Goal: Information Seeking & Learning: Learn about a topic

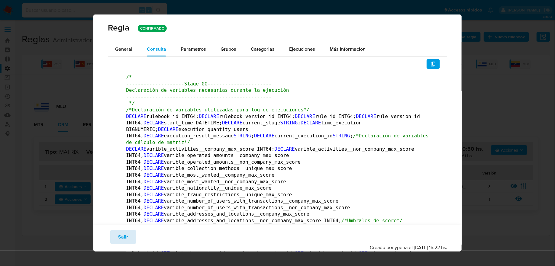
click at [122, 236] on span "Salir" at bounding box center [123, 237] width 10 height 13
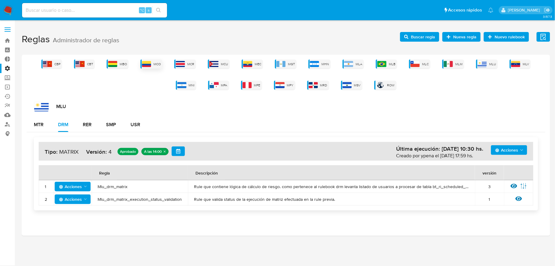
click at [154, 66] on div "MCO" at bounding box center [152, 64] width 22 height 9
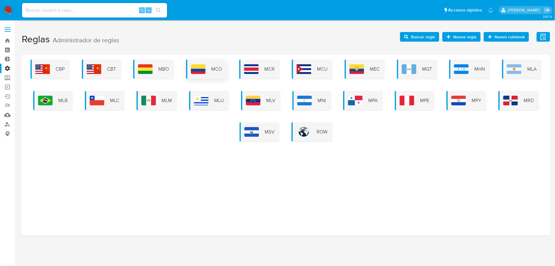
click at [195, 70] on img at bounding box center [198, 69] width 15 height 10
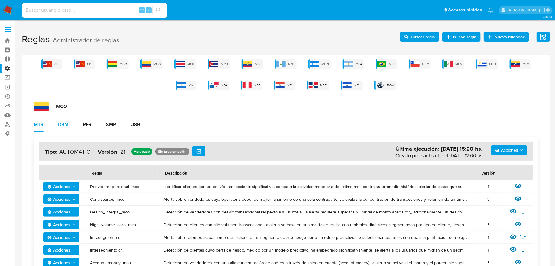
click at [52, 129] on button "DRM" at bounding box center [63, 125] width 25 height 15
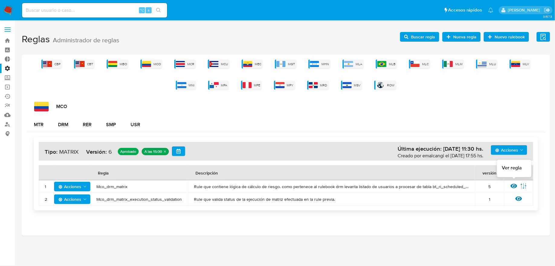
click at [511, 189] on icon at bounding box center [514, 186] width 7 height 7
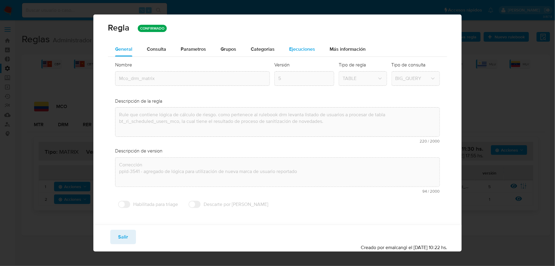
click at [293, 49] on span "Ejecuciones" at bounding box center [302, 49] width 26 height 7
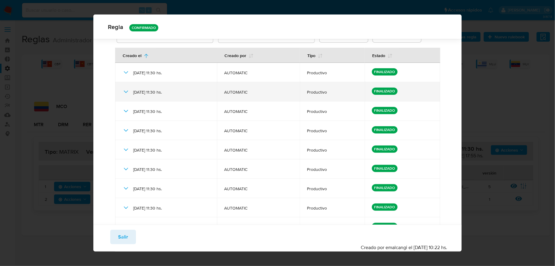
scroll to position [108, 0]
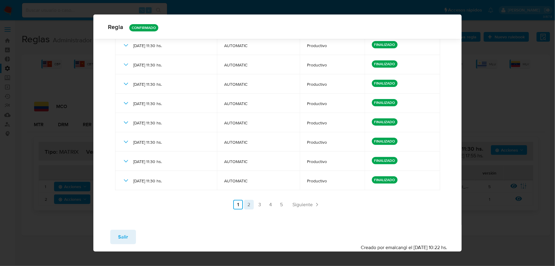
click at [250, 201] on link "2" at bounding box center [249, 205] width 10 height 10
click at [274, 206] on link "3" at bounding box center [276, 205] width 10 height 10
click at [284, 207] on link "4" at bounding box center [287, 205] width 10 height 10
click at [297, 206] on link "5" at bounding box center [298, 205] width 10 height 10
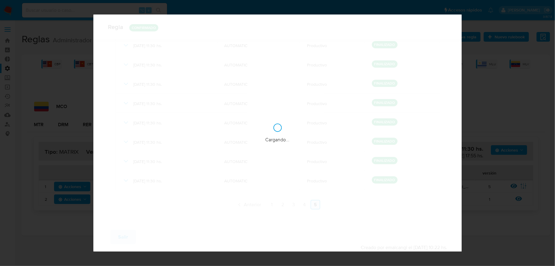
scroll to position [0, 0]
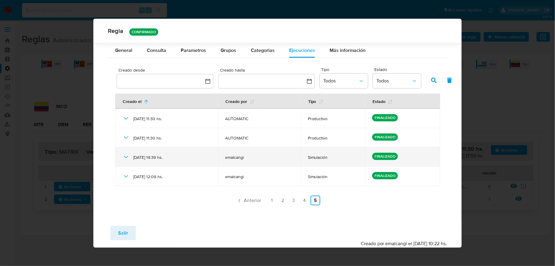
click at [126, 160] on div "[DATE] 14:39 hs." at bounding box center [166, 157] width 88 height 19
click at [126, 159] on icon at bounding box center [125, 157] width 7 height 7
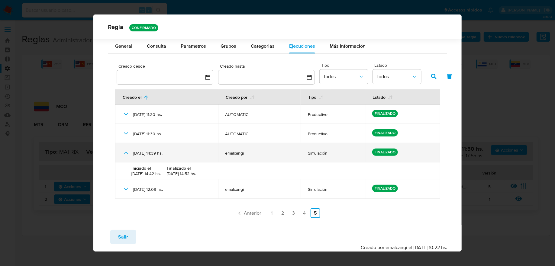
click at [126, 156] on icon at bounding box center [125, 152] width 7 height 7
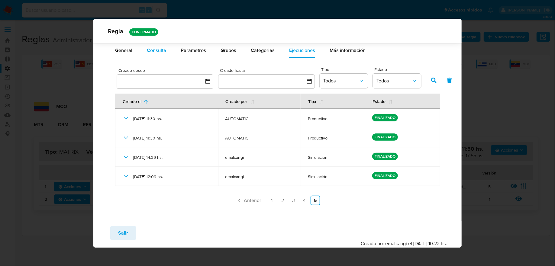
click at [160, 55] on div "Consulta" at bounding box center [156, 50] width 19 height 15
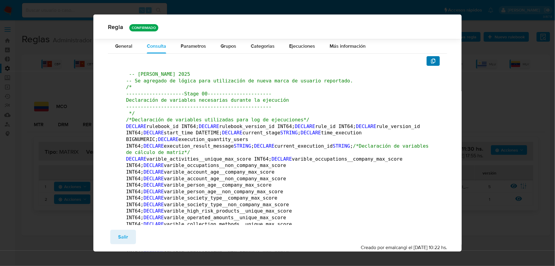
click at [431, 60] on icon "button" at bounding box center [433, 61] width 5 height 5
click at [188, 45] on span "Parametros" at bounding box center [193, 46] width 25 height 7
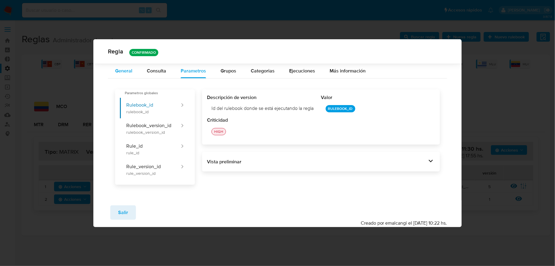
click at [132, 66] on div "General" at bounding box center [123, 71] width 17 height 15
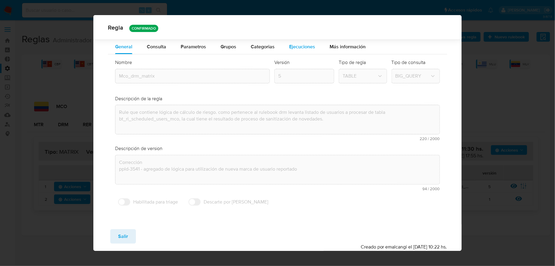
click at [295, 47] on span "Ejecuciones" at bounding box center [302, 46] width 26 height 7
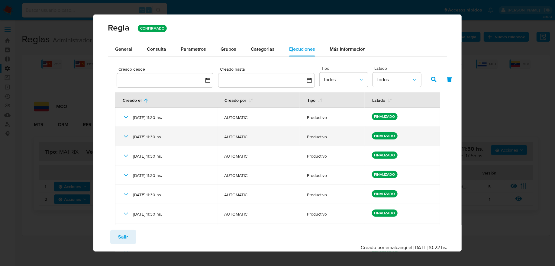
scroll to position [108, 0]
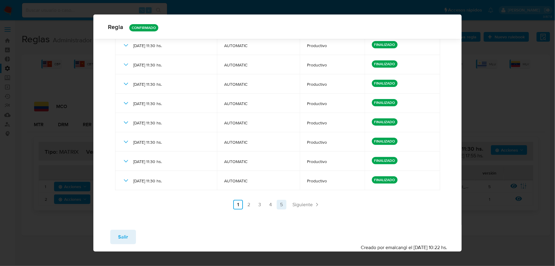
click at [282, 203] on link "5" at bounding box center [282, 205] width 10 height 10
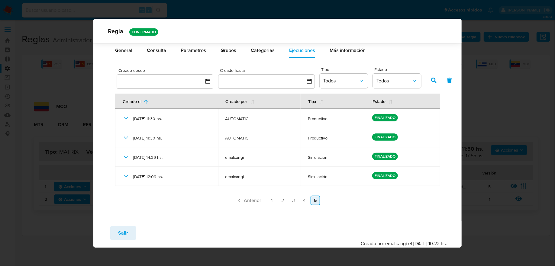
scroll to position [0, 0]
click at [125, 227] on span "Salir" at bounding box center [123, 233] width 10 height 13
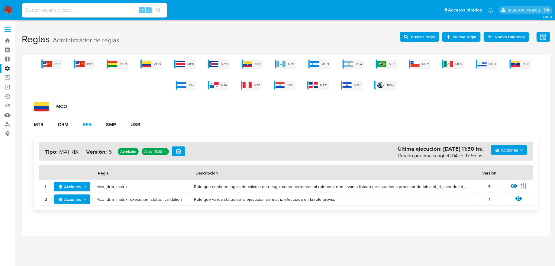
click at [96, 126] on button "RER" at bounding box center [87, 125] width 23 height 15
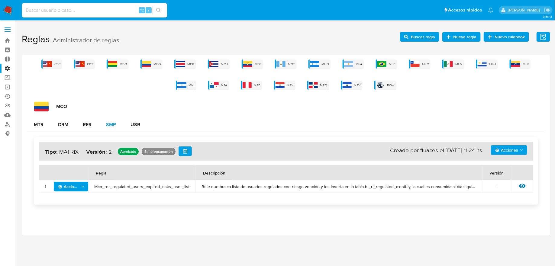
click at [106, 124] on button "SMP" at bounding box center [111, 125] width 24 height 15
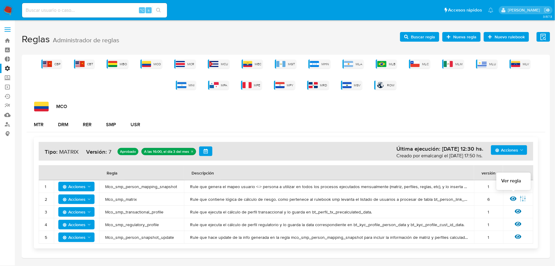
click at [515, 201] on icon at bounding box center [513, 199] width 7 height 7
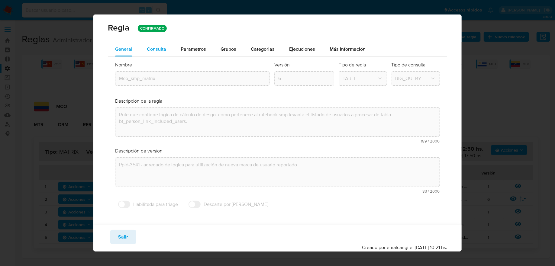
click at [160, 52] on span "Consulta" at bounding box center [156, 49] width 19 height 7
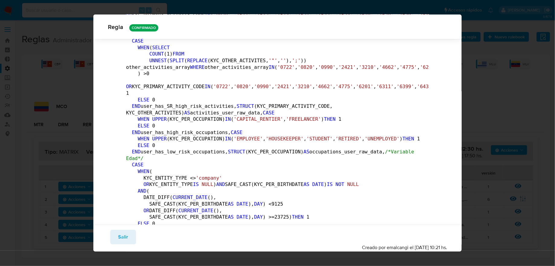
scroll to position [893, 0]
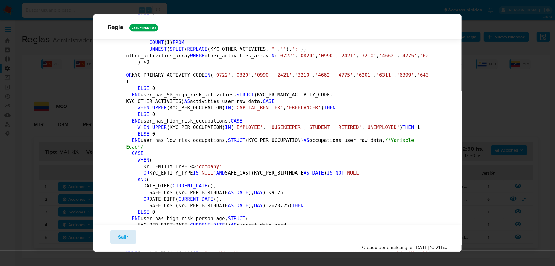
click at [131, 236] on button "Salir" at bounding box center [123, 237] width 26 height 15
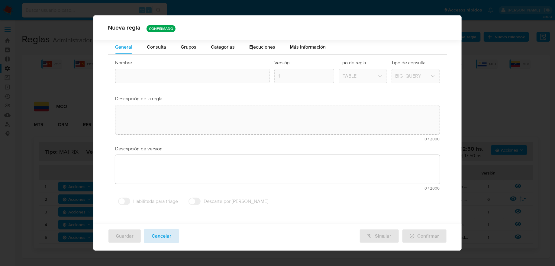
type textarea "Rule que contiene lógica de cálculo de riesgo. como pertenece al rulebook smp l…"
type textarea "Ppld-3541 - agregado de lógica para utilización de nueva marca de usuario repor…"
type input "Mco_smp_matrix"
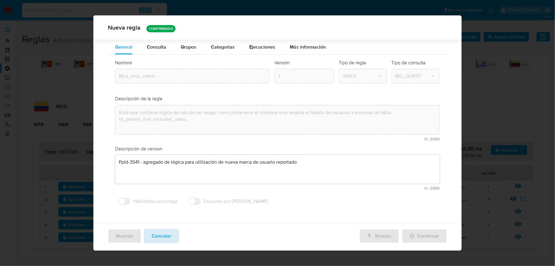
scroll to position [0, 0]
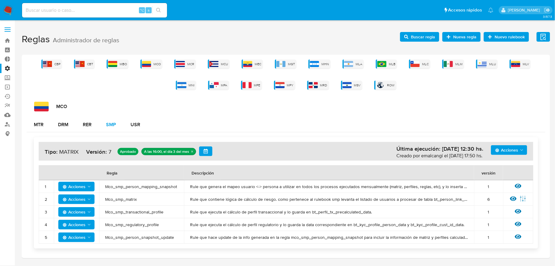
click at [116, 125] on div "SMP" at bounding box center [111, 124] width 10 height 5
click at [90, 125] on div "RER" at bounding box center [87, 124] width 9 height 5
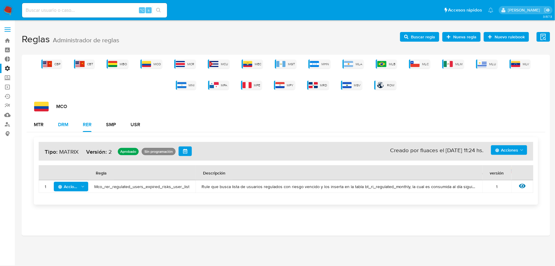
click at [71, 124] on button "DRM" at bounding box center [63, 125] width 25 height 15
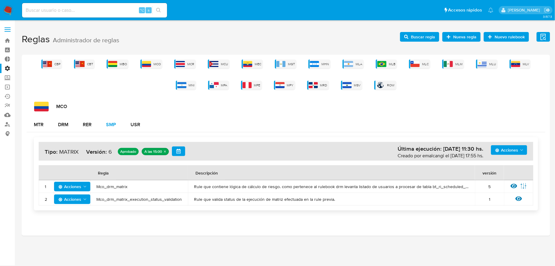
click at [114, 125] on div "SMP" at bounding box center [111, 124] width 10 height 5
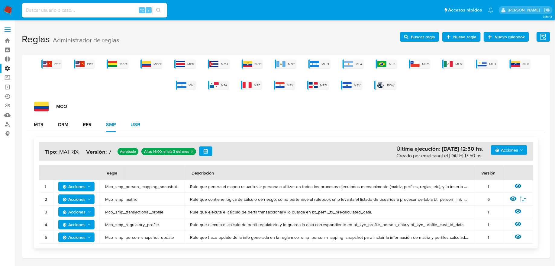
click at [141, 126] on button "USR" at bounding box center [135, 125] width 24 height 15
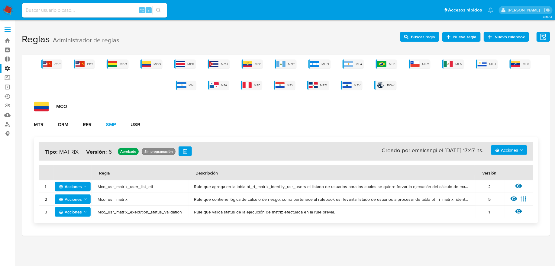
click at [116, 127] on div "SMP" at bounding box center [111, 124] width 10 height 5
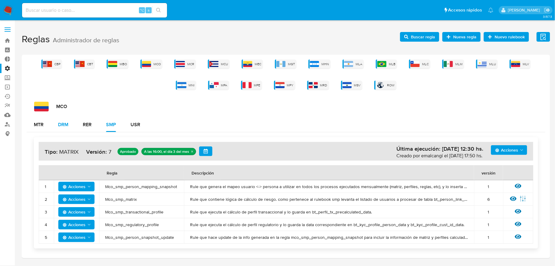
click at [67, 128] on div "DRM" at bounding box center [63, 125] width 10 height 15
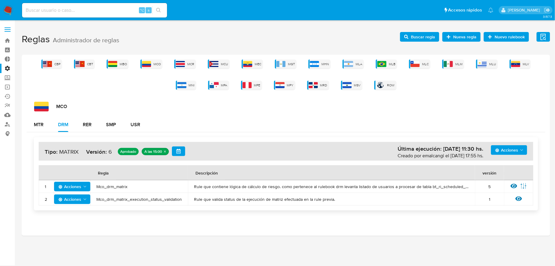
click at [118, 14] on input at bounding box center [94, 10] width 145 height 8
type input "ericmalcangi"
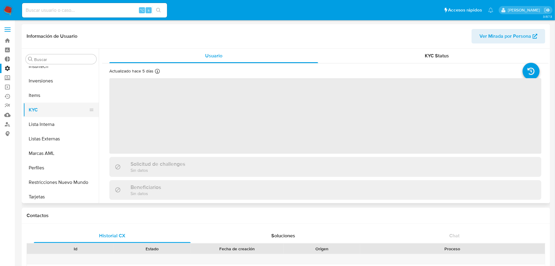
scroll to position [284, 0]
select select "10"
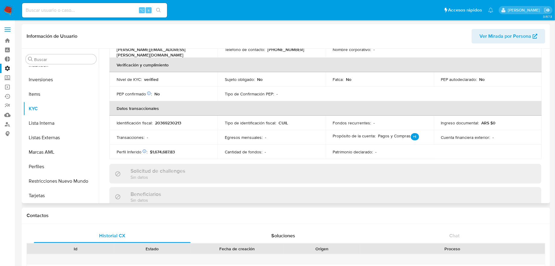
scroll to position [147, 0]
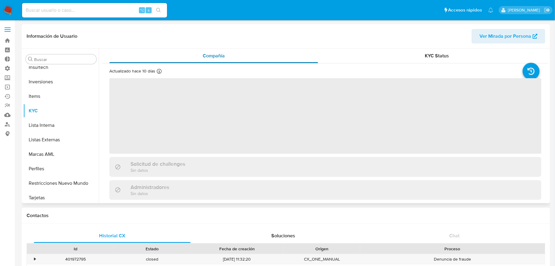
scroll to position [284, 0]
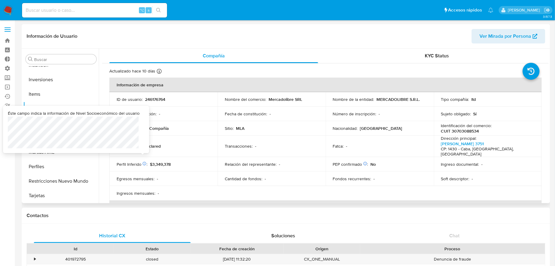
select select "10"
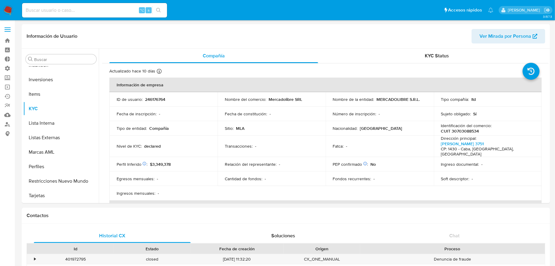
click at [129, 13] on input at bounding box center [94, 10] width 145 height 8
type input "ericmalcangi"
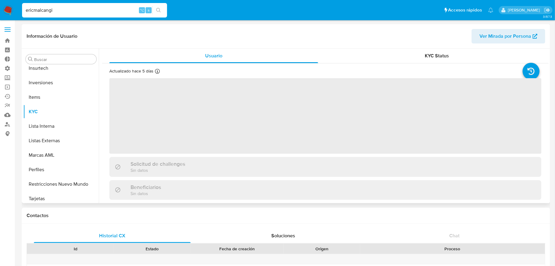
scroll to position [284, 0]
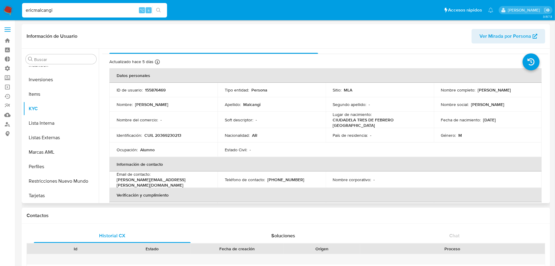
select select "10"
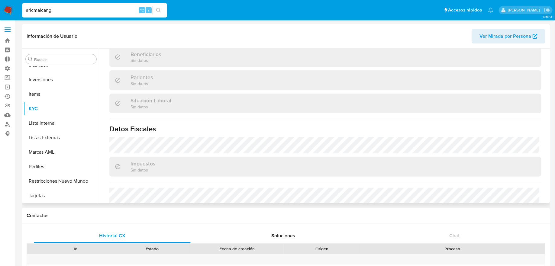
scroll to position [320, 0]
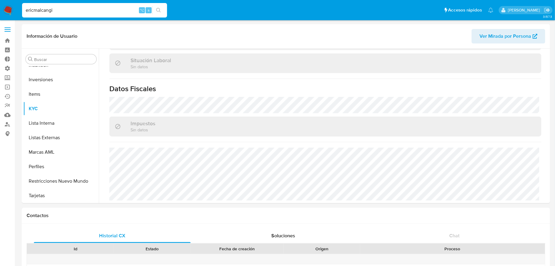
click at [13, 26] on label at bounding box center [7, 29] width 15 height 13
click at [0, 0] on input "checkbox" at bounding box center [0, 0] width 0 height 0
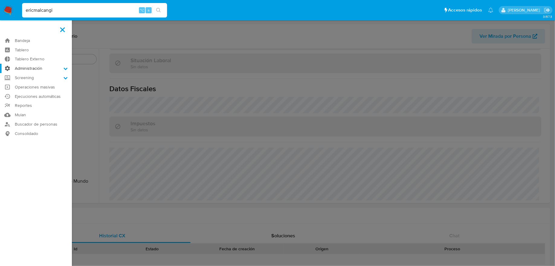
click at [27, 66] on label "Administración" at bounding box center [36, 68] width 72 height 9
click at [0, 0] on input "Administración" at bounding box center [0, 0] width 0 height 0
click at [30, 79] on link "Reglas" at bounding box center [36, 77] width 72 height 8
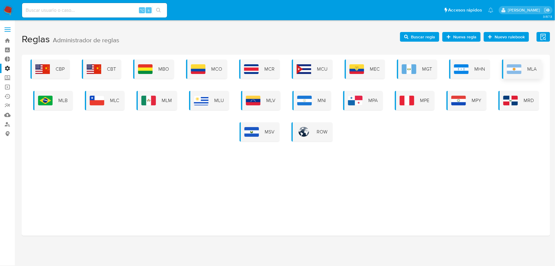
click at [518, 64] on img at bounding box center [514, 69] width 15 height 10
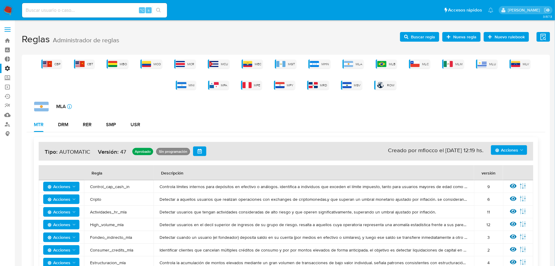
click at [475, 63] on div "CBP CBT MBO MCO MCR MCU MEC MGT MHN MLA MLB MLC MLM MLU MLV MNI MPA MPE MPY MRD…" at bounding box center [286, 75] width 519 height 30
click at [480, 63] on img at bounding box center [482, 64] width 9 height 6
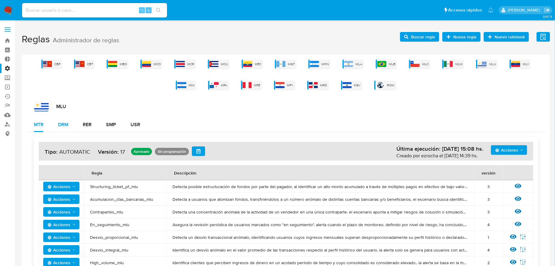
click at [66, 131] on div "DRM" at bounding box center [63, 125] width 10 height 15
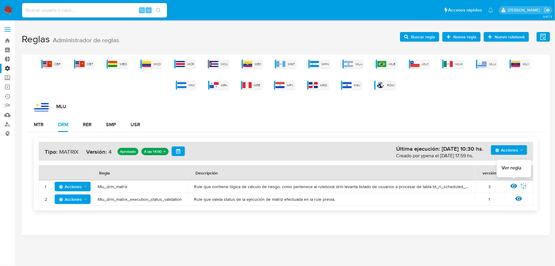
click at [514, 183] on icon at bounding box center [514, 186] width 7 height 7
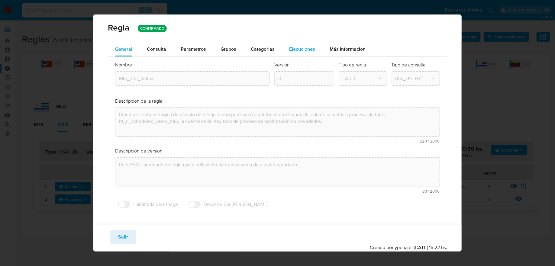
click at [310, 52] on span "Ejecuciones" at bounding box center [302, 49] width 26 height 7
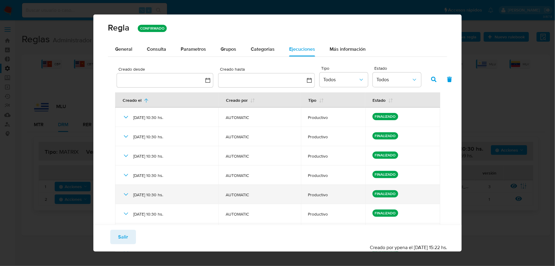
scroll to position [108, 0]
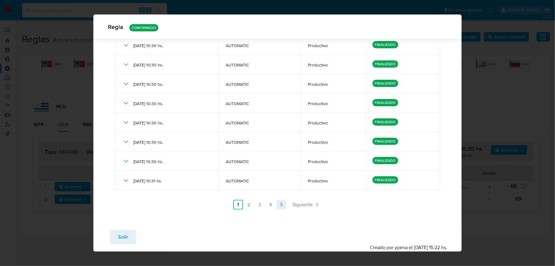
click at [285, 203] on link "5" at bounding box center [282, 205] width 10 height 10
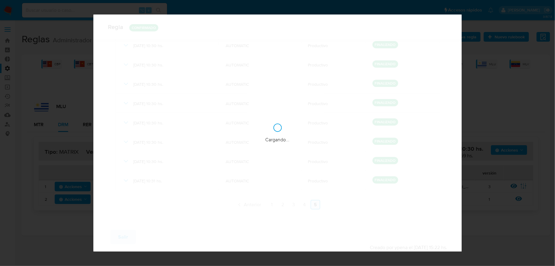
scroll to position [0, 0]
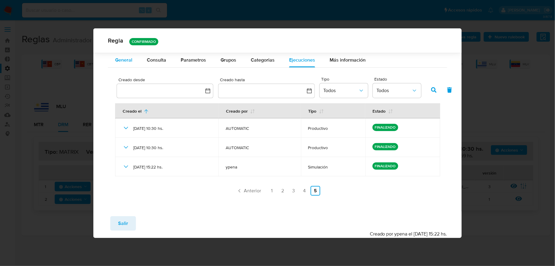
click at [126, 60] on span "General" at bounding box center [123, 60] width 17 height 7
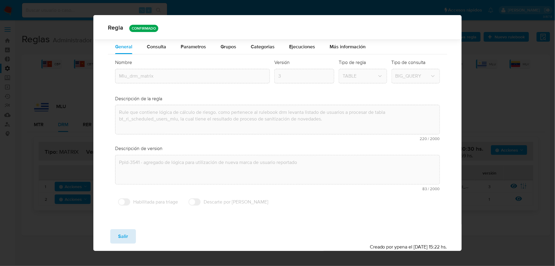
click at [130, 236] on button "Salir" at bounding box center [123, 236] width 26 height 15
type input "1"
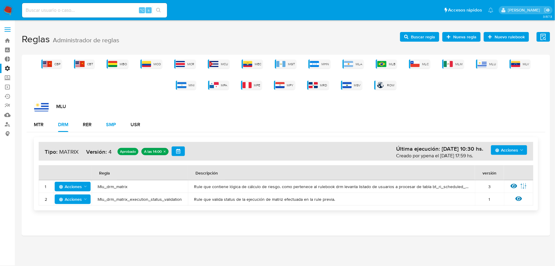
click at [109, 122] on div "SMP" at bounding box center [111, 124] width 10 height 5
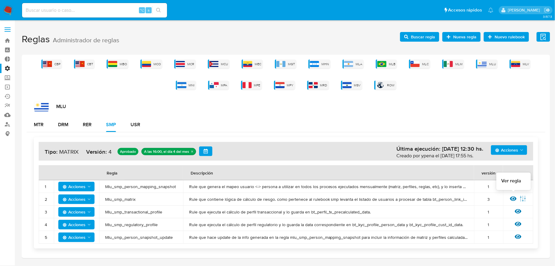
click at [510, 197] on icon at bounding box center [513, 199] width 7 height 7
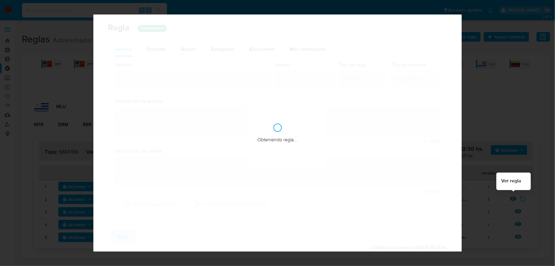
type input "Mlu_smp_matrix"
type textarea "Rule que contiene lógica de cálculo de riesgo. como pertenece al rulebook smp l…"
type textarea "Ppld-3541 - agregado de lógica para utilización de nueva marca de usuario repor…"
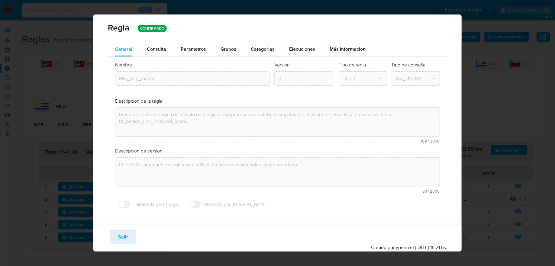
click at [159, 57] on div "Nombre text-es Mlu_smp_matrix text-pt Mlu_smp_matrix Aceptar Versión 3 Tipo de …" at bounding box center [277, 136] width 339 height 159
click at [159, 54] on div "Consulta" at bounding box center [156, 49] width 19 height 15
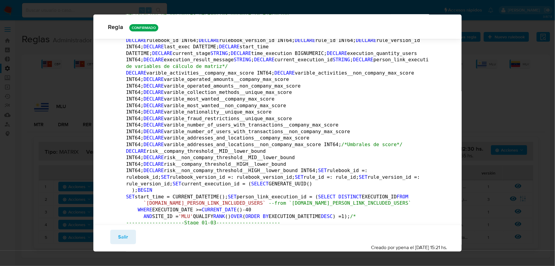
scroll to position [91, 0]
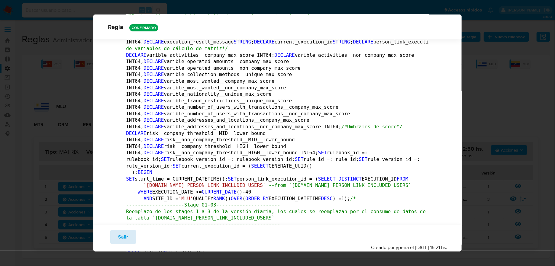
click at [115, 235] on button "Salir" at bounding box center [123, 237] width 26 height 15
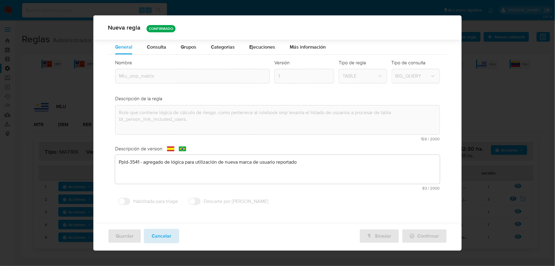
scroll to position [0, 0]
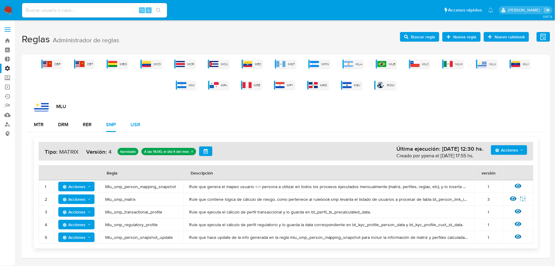
click at [138, 125] on div "USR" at bounding box center [136, 124] width 10 height 5
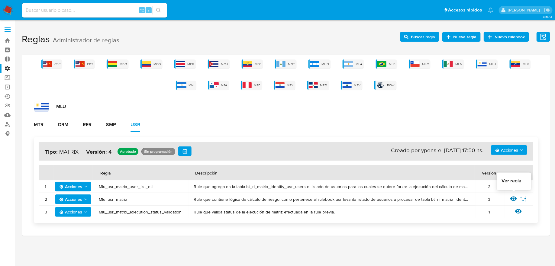
click at [513, 197] on icon at bounding box center [514, 199] width 7 height 7
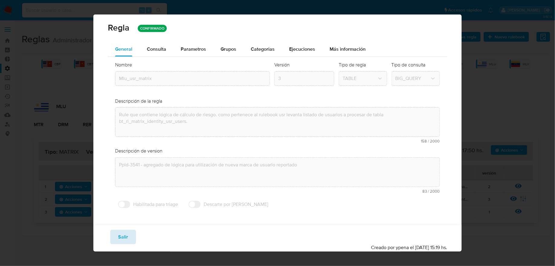
click at [131, 235] on button "Salir" at bounding box center [123, 237] width 26 height 15
type input "1"
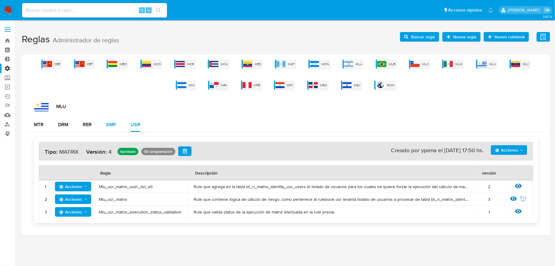
click at [120, 130] on button "SMP" at bounding box center [111, 125] width 24 height 15
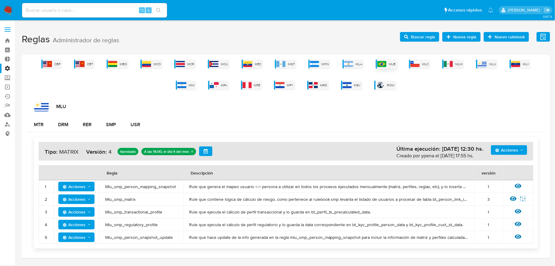
click at [382, 60] on div "MLB" at bounding box center [386, 64] width 21 height 9
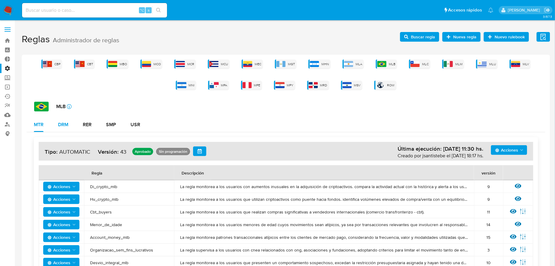
click at [70, 121] on button "DRM" at bounding box center [63, 125] width 25 height 15
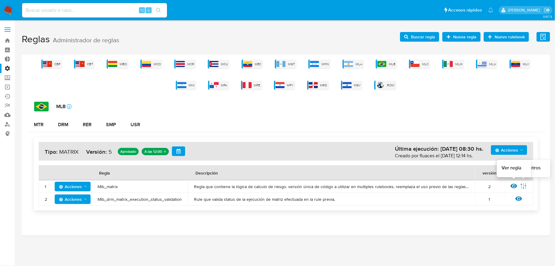
click at [514, 186] on icon at bounding box center [514, 186] width 7 height 5
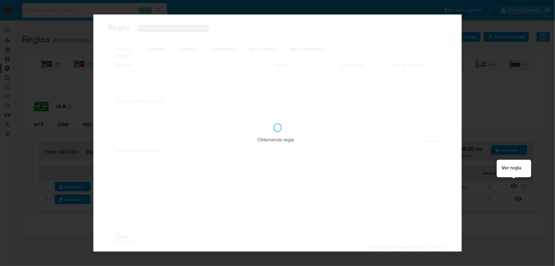
type input "Mlb_matrix"
type textarea "Regla que contiene la lógica de calculo de riesgo. versión única de código a ut…"
type textarea "Ppld-6023 - corrección de nombre de nueva variable para usuarios company en lóg…"
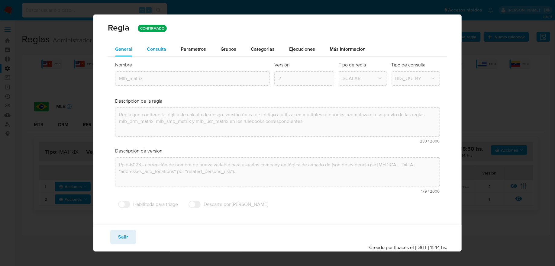
click at [154, 54] on div "Consulta" at bounding box center [156, 49] width 19 height 15
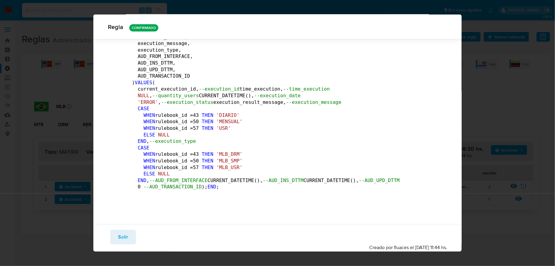
scroll to position [197720, 0]
click at [118, 240] on button "Salir" at bounding box center [123, 237] width 26 height 15
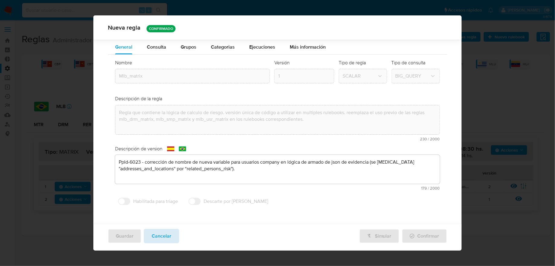
scroll to position [0, 0]
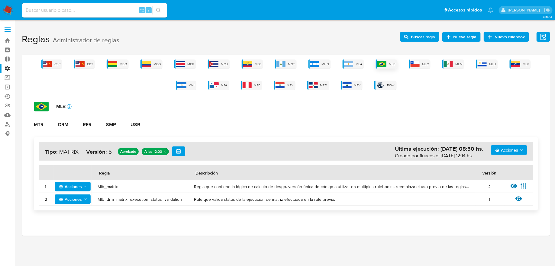
click at [379, 62] on img at bounding box center [382, 64] width 9 height 6
click at [64, 117] on div "MLB icon-info-16 MTR DRM RER SMP USR Acciones Última ejecución: [DATE] 08:30 hs…" at bounding box center [286, 159] width 519 height 114
click at [65, 125] on div "DRM" at bounding box center [63, 124] width 10 height 5
click at [515, 183] on icon at bounding box center [514, 186] width 7 height 7
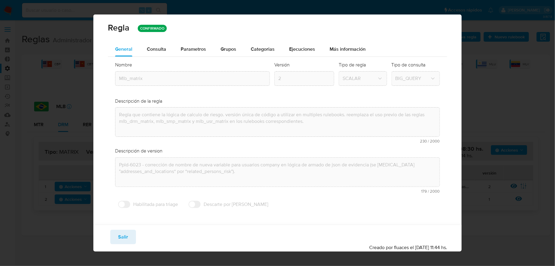
click at [160, 40] on div "Regla CONFIRMADO" at bounding box center [277, 29] width 368 height 28
click at [159, 51] on span "Consulta" at bounding box center [156, 49] width 19 height 7
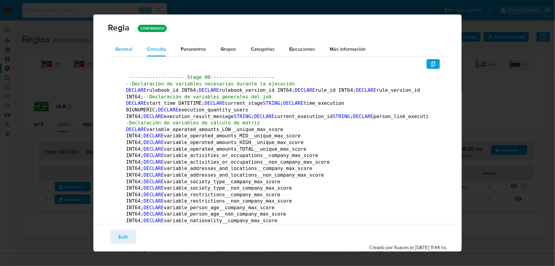
click at [122, 51] on span "General" at bounding box center [123, 49] width 17 height 7
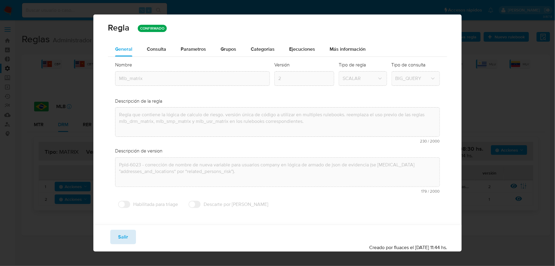
click at [126, 235] on span "Salir" at bounding box center [123, 237] width 10 height 13
type input "1"
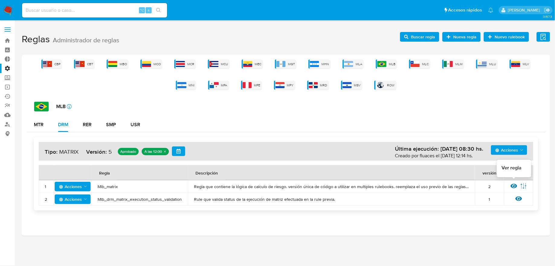
click at [514, 184] on icon at bounding box center [514, 186] width 7 height 7
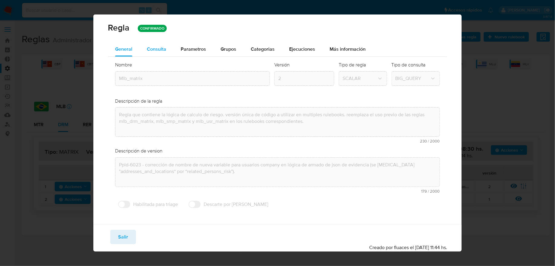
click at [163, 53] on div "Consulta" at bounding box center [156, 49] width 19 height 15
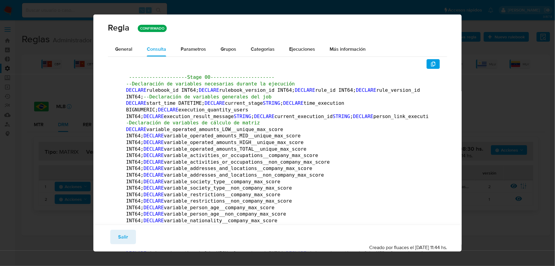
click at [434, 66] on icon "button" at bounding box center [433, 64] width 4 height 5
click at [131, 241] on button "Salir" at bounding box center [123, 237] width 26 height 15
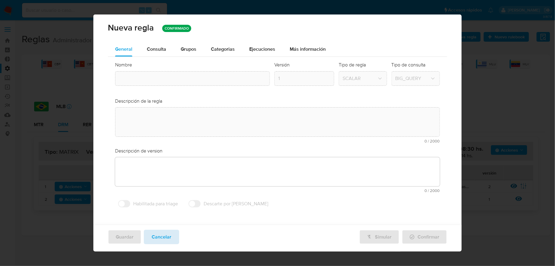
type textarea "Regla que contiene la lógica de calculo de riesgo. versión única de código a ut…"
type textarea "Ppld-6023 - corrección de nombre de nueva variable para usuarios company en lóg…"
type input "Mlb_matrix"
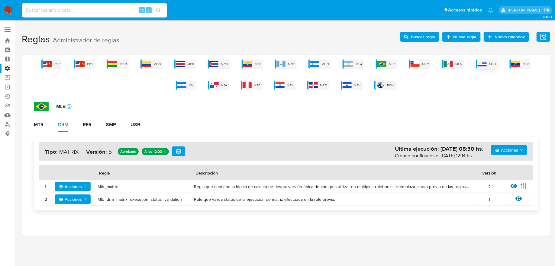
click at [480, 63] on img at bounding box center [482, 64] width 9 height 6
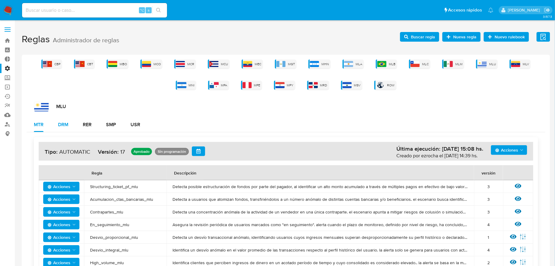
click at [58, 125] on div "DRM" at bounding box center [63, 124] width 10 height 5
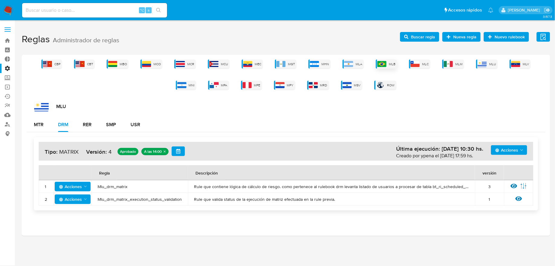
click at [380, 66] on div "MLB" at bounding box center [386, 64] width 21 height 9
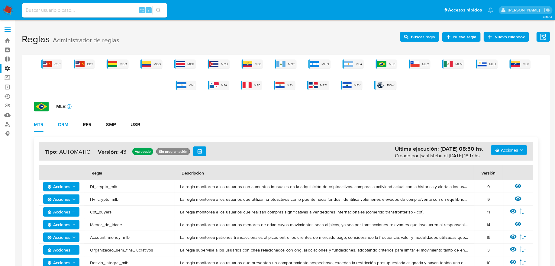
click at [68, 126] on div "DRM" at bounding box center [63, 124] width 10 height 5
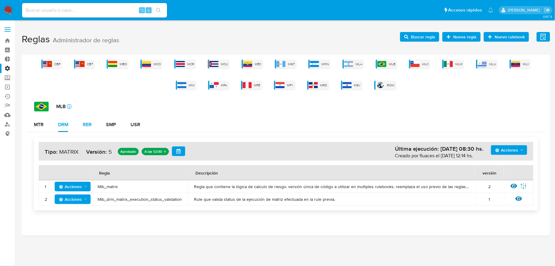
click at [96, 126] on button "RER" at bounding box center [87, 125] width 23 height 15
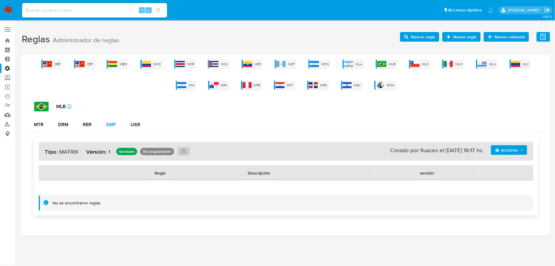
click at [109, 126] on div "SMP" at bounding box center [111, 124] width 10 height 5
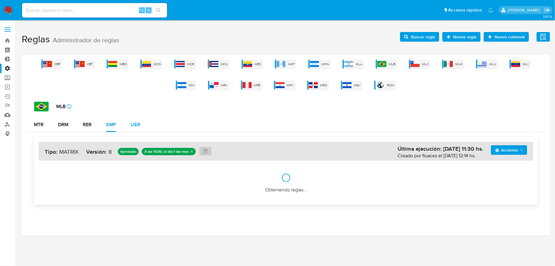
click at [138, 127] on div "USR" at bounding box center [136, 124] width 10 height 5
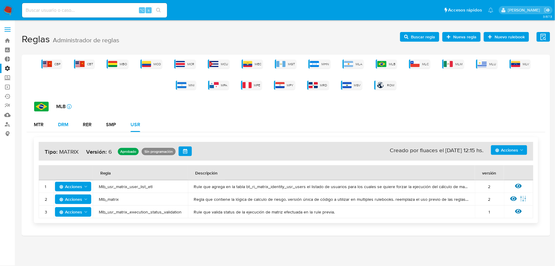
click at [65, 127] on div "DRM" at bounding box center [63, 124] width 10 height 5
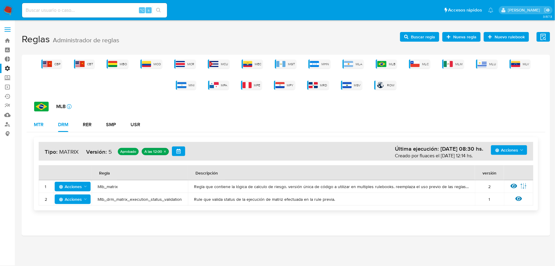
click at [36, 124] on div "MTR" at bounding box center [39, 124] width 10 height 5
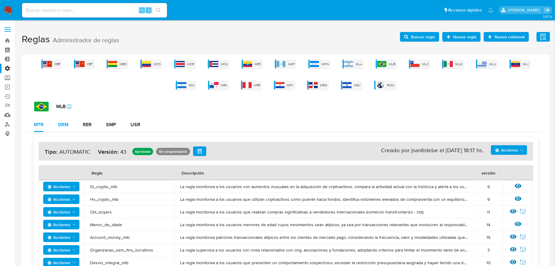
click at [54, 125] on button "DRM" at bounding box center [63, 125] width 25 height 15
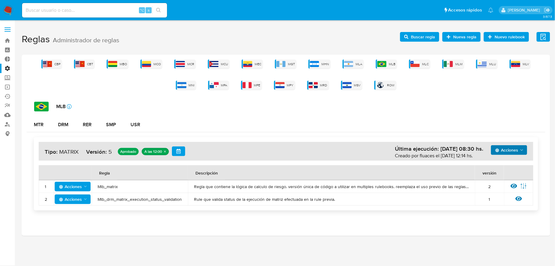
click at [496, 148] on icon "Acciones" at bounding box center [497, 150] width 4 height 4
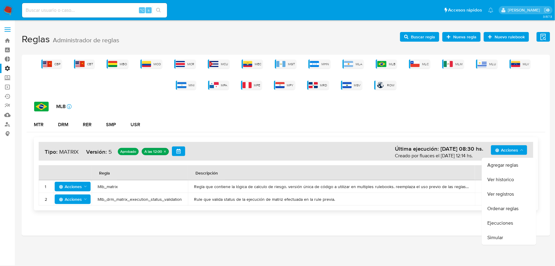
click at [477, 133] on div "Acciones Agregar reglas Ver historico Ver registros Ordenar reglas Ejecuciones …" at bounding box center [286, 173] width 519 height 83
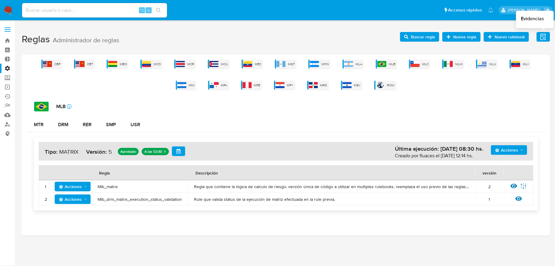
click at [543, 38] on icon "button" at bounding box center [544, 37] width 8 height 8
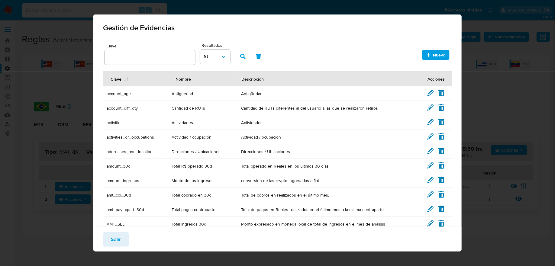
click at [482, 79] on div "Gestión de Evidencias Clave Resultados 10 Nuevo Clave Nombre Descripción Accion…" at bounding box center [277, 133] width 555 height 266
click at [122, 238] on button "Salir" at bounding box center [116, 239] width 26 height 15
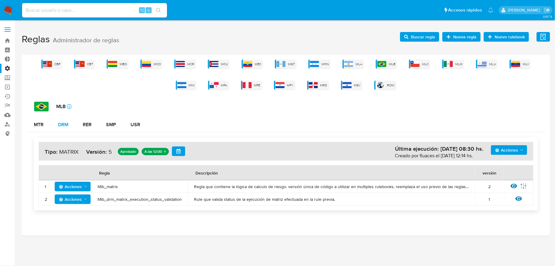
click at [63, 127] on div "DRM" at bounding box center [63, 124] width 10 height 5
click at [511, 186] on icon at bounding box center [514, 186] width 7 height 5
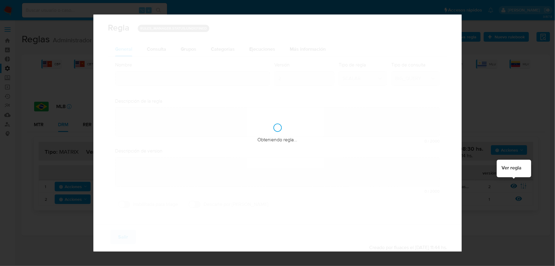
type input "Mlb_matrix"
type textarea "Regla que contiene la lógica de calculo de riesgo. versión única de código a ut…"
type textarea "Ppld-6023 - corrección de nombre de nueva variable para usuarios company en lóg…"
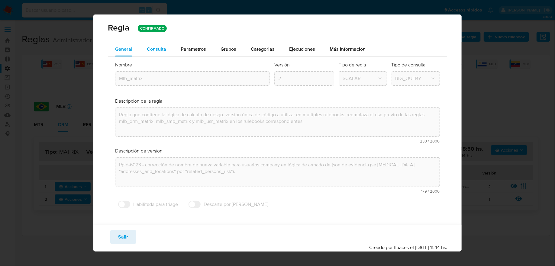
click at [154, 56] on div "Consulta" at bounding box center [156, 49] width 19 height 15
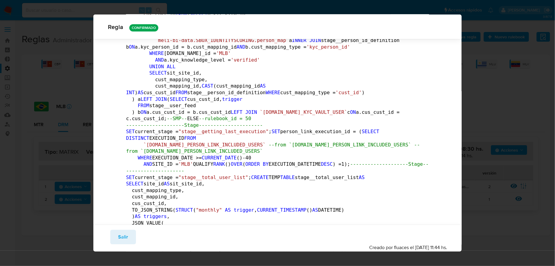
scroll to position [900, 0]
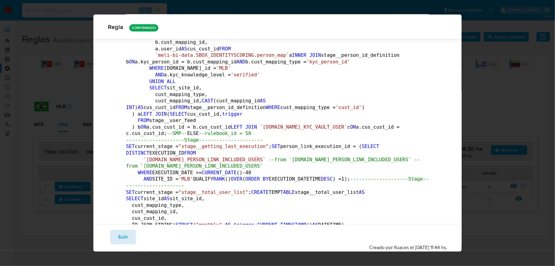
click at [120, 242] on span "Salir" at bounding box center [123, 237] width 10 height 13
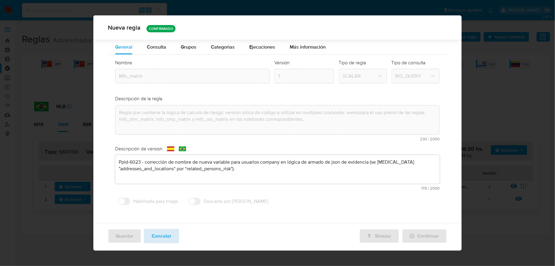
scroll to position [0, 0]
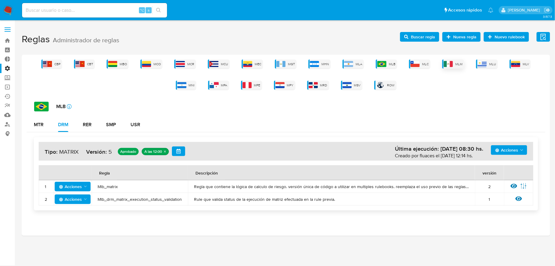
click at [445, 67] on div "MLM" at bounding box center [454, 64] width 22 height 9
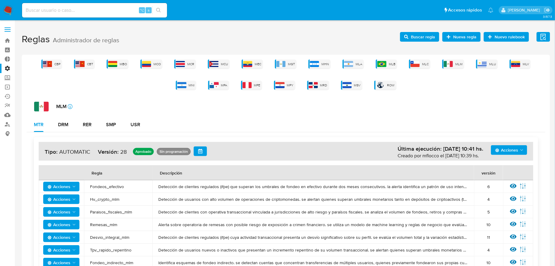
click at [63, 131] on div "DRM" at bounding box center [63, 125] width 10 height 15
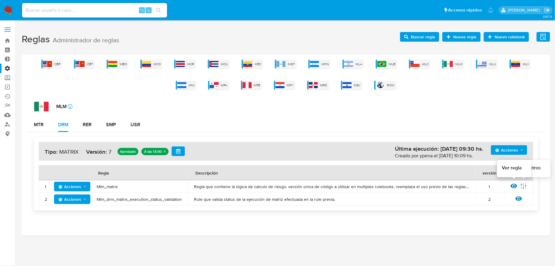
click at [509, 186] on td "Ver regla Editar parámetros" at bounding box center [518, 186] width 29 height 13
click at [511, 186] on icon at bounding box center [514, 186] width 7 height 7
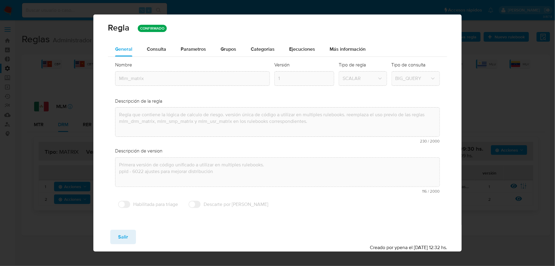
scroll to position [1, 0]
click at [162, 52] on div "Consulta" at bounding box center [156, 48] width 19 height 15
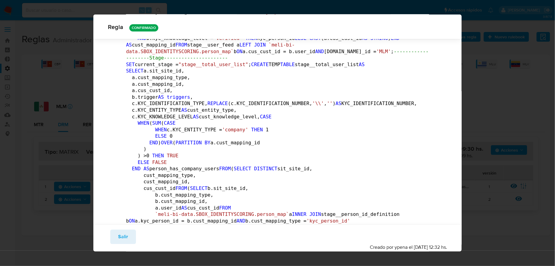
scroll to position [694, 0]
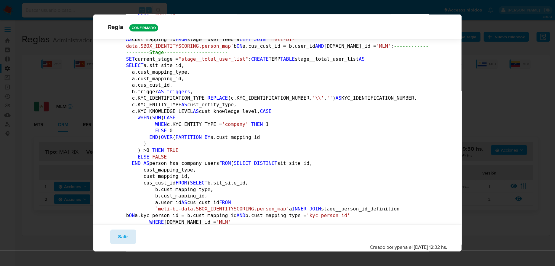
click at [127, 243] on span "Salir" at bounding box center [123, 237] width 10 height 13
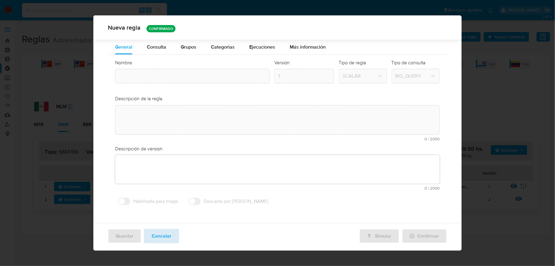
type textarea "Regla que contiene la lógica de calculo de riesgo. versión única de código a ut…"
type textarea "Primera versión de código unificado a utilizar en multiples rulebooks. ppld - 6…"
type input "Mlm_matrix"
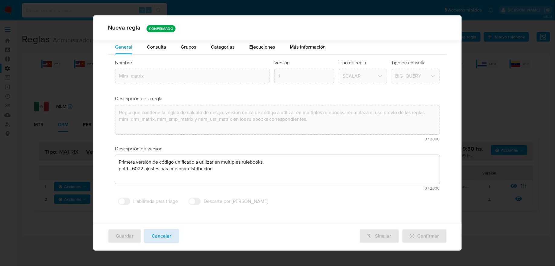
scroll to position [0, 0]
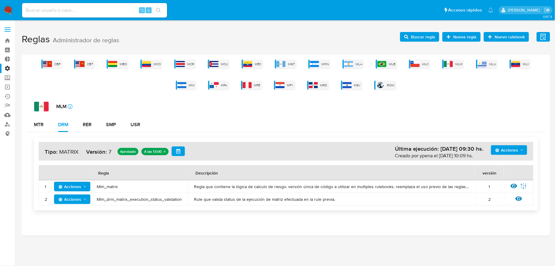
click at [511, 185] on icon at bounding box center [514, 186] width 7 height 7
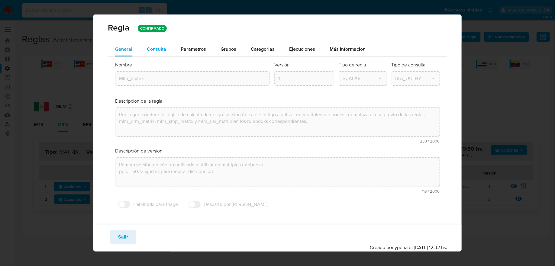
click at [158, 47] on span "Consulta" at bounding box center [156, 49] width 19 height 7
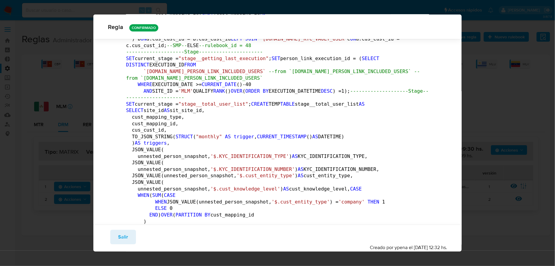
scroll to position [936, 0]
click at [124, 232] on span "Salir" at bounding box center [123, 237] width 10 height 13
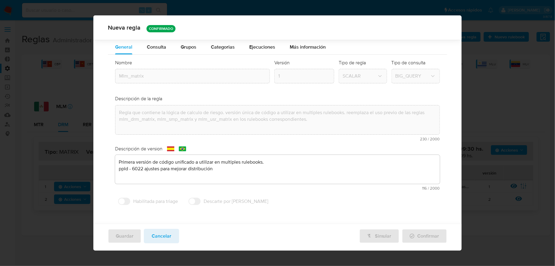
scroll to position [0, 0]
